Goal: Communication & Community: Answer question/provide support

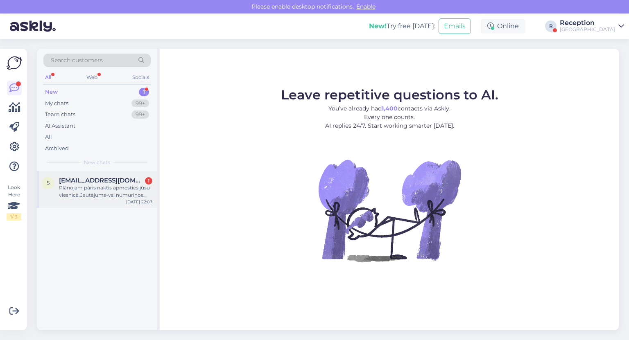
click at [74, 197] on div "Plānojam pàris naktis apmesties jùsu viesnìcà.Jautàjums-vsi numuriņos bùs dvieļ…" at bounding box center [105, 191] width 93 height 15
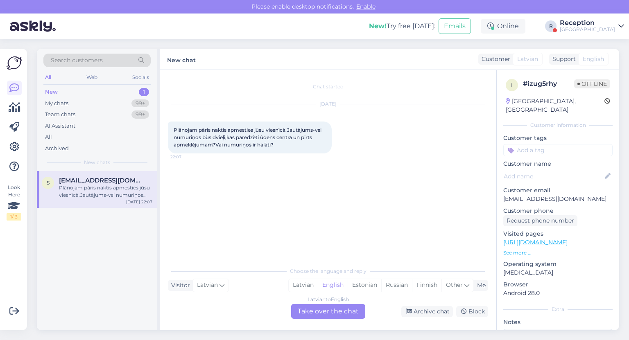
click at [278, 143] on div "Plānojam pàris naktis apmesties jùsu viesnìcà.Jautàjums-vsi numuriņos bùs dvieļ…" at bounding box center [250, 138] width 164 height 32
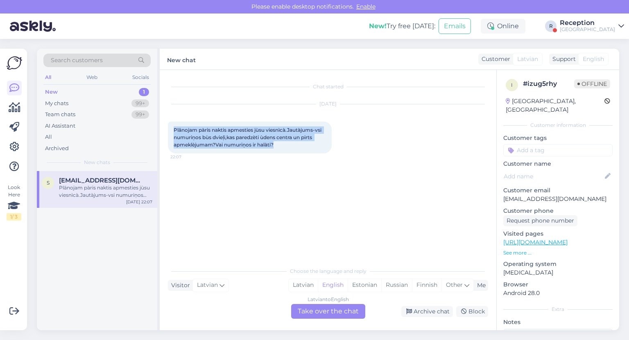
drag, startPoint x: 280, startPoint y: 144, endPoint x: 164, endPoint y: 129, distance: 116.8
click at [164, 129] on div "Chat started [DATE] Plānojam pàris naktis apmesties jùsu viesnìcà.Jautàjums-vsi…" at bounding box center [328, 200] width 337 height 260
copy span "Plānojam pàris naktis apmesties jùsu viesnìcà.Jautàjums-vsi numuriņos bùs dvieļ…"
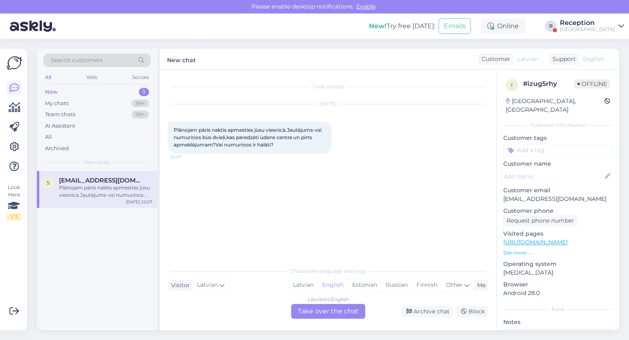
click at [319, 316] on div "Latvian to English Take over the chat" at bounding box center [328, 311] width 74 height 15
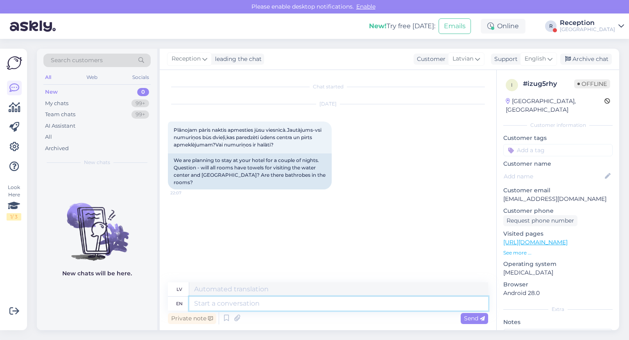
click at [292, 306] on textarea at bounding box center [338, 304] width 299 height 14
type textarea "Hello."
type textarea "Sveiki."
type textarea "Hello- A"
type textarea "Sveiki-"
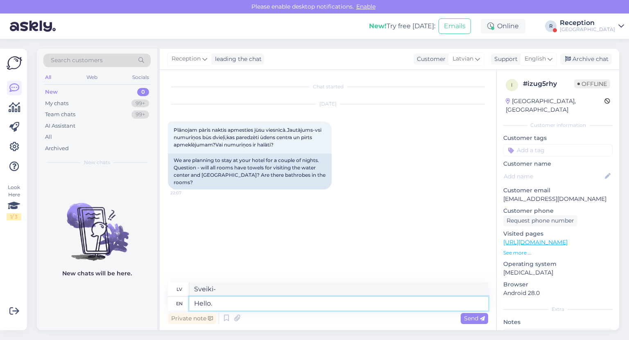
type textarea "Hello. A"
type textarea "Sveiki."
type textarea "Hello. All roo"
type textarea "Sveiki visiem"
type textarea "Hello. All rooms ha"
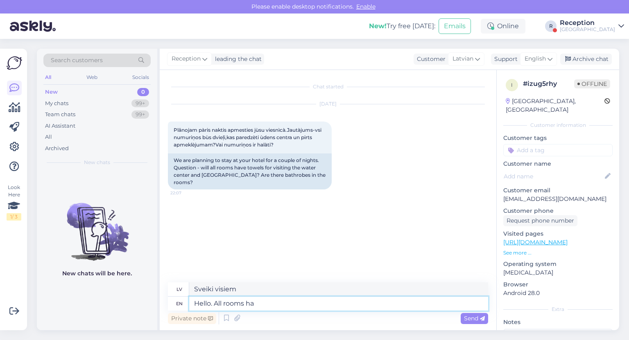
type textarea "Sveiki. Visas istabas"
type textarea "Hello. All rooms have to"
type textarea "Sveiki. Visos numuros ir"
type textarea "Hello. All rooms have towels and"
type textarea "Sveiki. Visos numuros ir dvieļi."
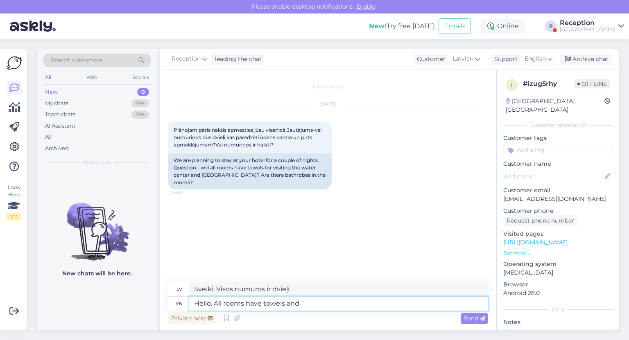
type textarea "Hello. All rooms have towels and"
type textarea "Sveiki. Visos numuros ir dvieļi un"
type textarea "Hello. All rooms have towels and bathrobes,"
type textarea "Sveiki. Visos numuros ir dvieļi un halāti."
type textarea "Hello. All rooms have towels and bathrobes, if nee"
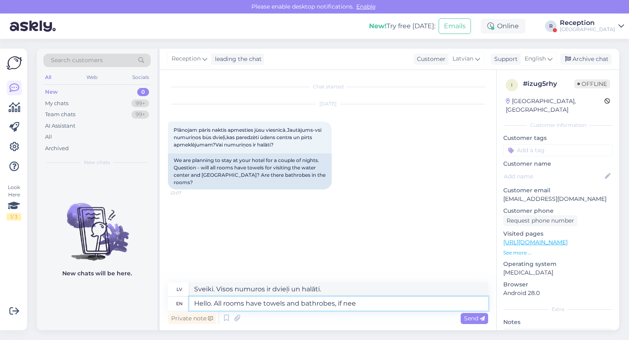
type textarea "Sveiki. Visos numuros ir dvieļi un halāti, ja nepieciešams."
type textarea "Hello. All rooms have towels and bathrobes, if needed we ca"
type textarea "Sveiki. Visos numuros ir dvieļi un halāti, ja nepieciešams, mēs tos"
type textarea "Hello. All rooms have towels and bathrobes, if needed we can ex"
type textarea "Sveiki. Visos numuros ir dvieļi un halāti, ja nepieciešams, mēs varam palīdzēt."
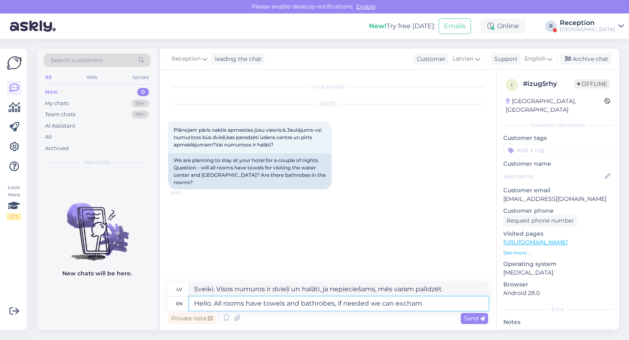
type textarea "Hello. All rooms have towels and bathrobes, if needed we can excha"
type textarea "Sveiki. Visos numuros ir dvieļi un halāti, ja nepieciešams, varam tos apmainīt."
type textarea "Hello. All rooms have towels and bathrobes, if need"
type textarea "Sveiki. Visos numuros ir dvieļi un halāti, ja nepieciešams, mēs varam palīdzēt."
type textarea "Hello. All rooms have towels and bathrobes, if nee"
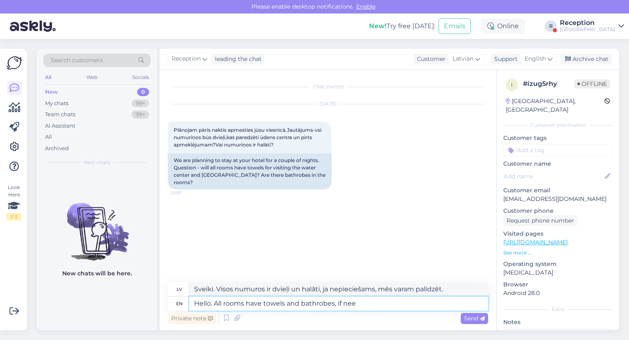
type textarea "Sveiki. Visos numuros ir dvieļi un halāti, ja nepieciešams, mēs tos"
type textarea "Hello. All rooms have towels and bathrobes, if"
type textarea "Sveiki. Visos numuros ir dvieļi un halāti, ja nepieciešams."
type textarea "Hello. All rooms have towels and bathrobes, i"
type textarea "Sveiki. Visos numuros ir dvieļi un halāti, ja tādi ir."
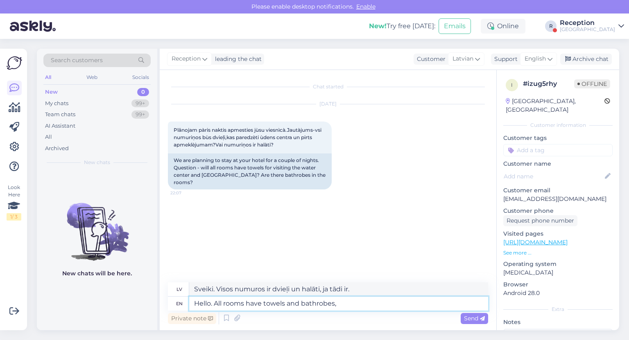
type textarea "Hello. All rooms have towels and bathrobes"
type textarea "Sveiki. Visos numuros ir dvieļi un halāti."
type textarea "Hello. All rooms have towels and bathrobes and we ca"
type textarea "Sveiki. Visos numuros ir dvieļi un halāti, un mēs"
type textarea "Hello. All rooms have towels and bathrobes and we can rep"
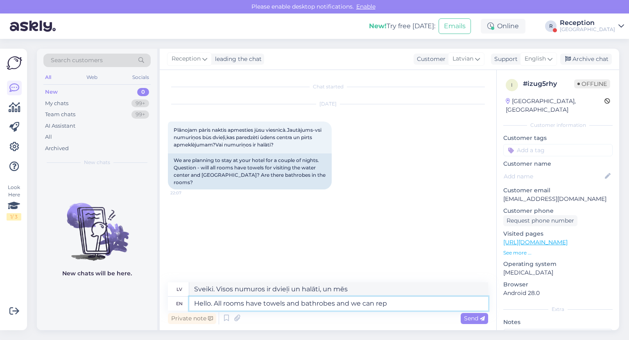
type textarea "Sveiki. Visos numuros ir dvieļi un halāti, un mēs varam"
type textarea "Hello. All rooms have towels and bathrobes and we can replace"
type textarea "Sveiki. Visos numuros ir dvieļi un halāti, un mēs varam tos nomainīt."
type textarea "Hello. All rooms have towels and bathrobes and we can replace them,"
type textarea "Sveiki. Visos numuros ir dvieļi un halāti, un mēs tos varam nomainīt."
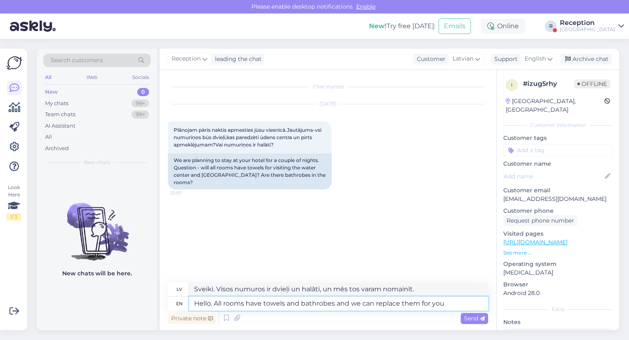
type textarea "Hello. All rooms have towels and bathrobes and we can replace them for you i"
type textarea "Sveiki. Visos numuros ir dvieļi un halāti, un mēs tos varam jums nomainīt."
type textarea "Hello. All rooms have towels and bathrobes and we can replace them for you if ne"
type textarea "Sveiki. Visos numuros ir dvieļi un halāti, un mēs tos varam jums nomainīt, ja"
type textarea "Hello. All rooms have towels and bathrobes and we can replace them for you if n…"
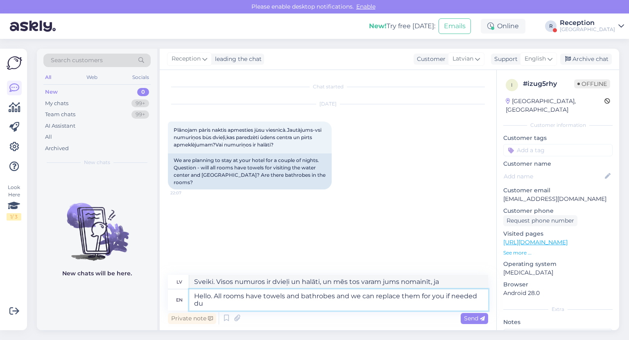
type textarea "Sveiki. Visos numuros ir dvieļi un halāti, un mēs tos varam jums nomainīt, ja n…"
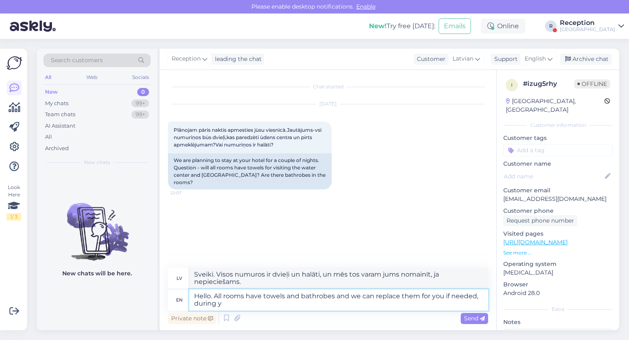
type textarea "Hello. All rooms have towels and bathrobes and we can replace them for you if n…"
type textarea "Sveiki. Visos numuros ir dvieļi un halāti, un mēs tos varam jums nomainīt, ja n…"
type textarea "Hello. All rooms have towels and bathrobes and we can replace them for you if n…"
type textarea "Sveiki! Visos numuros ir dvieļi un halāti, un mēs tos varam jums nomainīt, ja n…"
type textarea "Hello. All rooms have towels and bathrobes and we can replace them for you if n…"
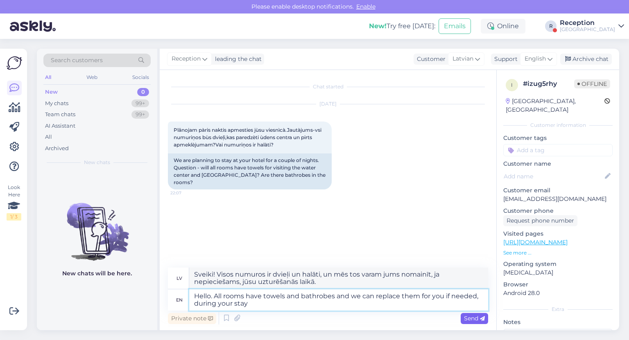
type textarea "Sveiki! Visos numuros ir dvieļi un halāti, un mēs tos varam jums nomainīt jūsu …"
type textarea "Hello. All rooms have towels and bathrobes and we can replace them for you if n…"
type textarea "Sveiki. Visos numuros ir dvieļi un halāti, un mēs tos varam jums nomainīt jūsu …"
type textarea "Hello. All rooms have towels and bathrobes and we can replace them for you if n…"
click at [469, 317] on span "Send" at bounding box center [474, 318] width 21 height 7
